Goal: Check status: Check status

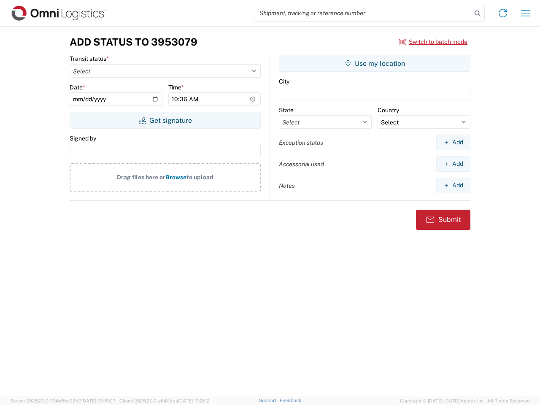
click at [362, 13] on input "search" at bounding box center [362, 13] width 218 height 16
click at [477, 13] on icon at bounding box center [477, 14] width 12 height 12
click at [503, 13] on icon at bounding box center [502, 12] width 13 height 13
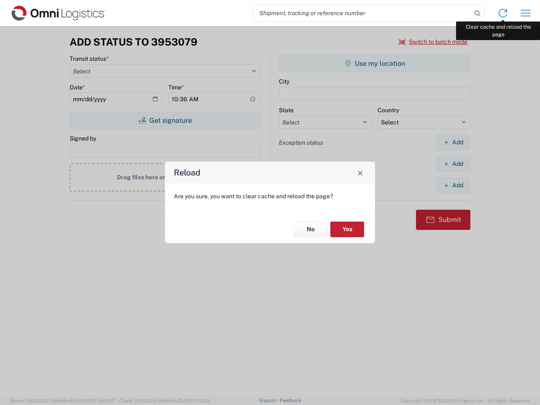
click at [525, 13] on div "Reload Are you sure, you want to clear cache and reload the page? No Yes" at bounding box center [270, 202] width 540 height 405
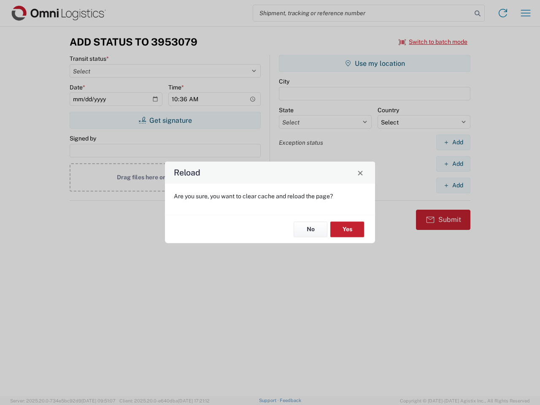
click at [433, 42] on div "Reload Are you sure, you want to clear cache and reload the page? No Yes" at bounding box center [270, 202] width 540 height 405
click at [165, 120] on div "Reload Are you sure, you want to clear cache and reload the page? No Yes" at bounding box center [270, 202] width 540 height 405
click at [374, 63] on div "Reload Are you sure, you want to clear cache and reload the page? No Yes" at bounding box center [270, 202] width 540 height 405
click at [453, 142] on div "Reload Are you sure, you want to clear cache and reload the page? No Yes" at bounding box center [270, 202] width 540 height 405
click at [453, 164] on div "Reload Are you sure, you want to clear cache and reload the page? No Yes" at bounding box center [270, 202] width 540 height 405
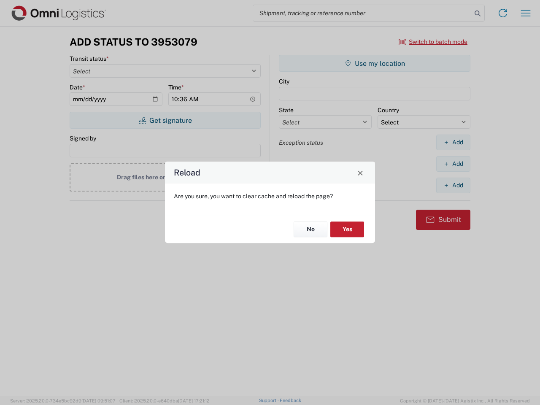
click at [453, 185] on div "Reload Are you sure, you want to clear cache and reload the page? No Yes" at bounding box center [270, 202] width 540 height 405
